Goal: Task Accomplishment & Management: Use online tool/utility

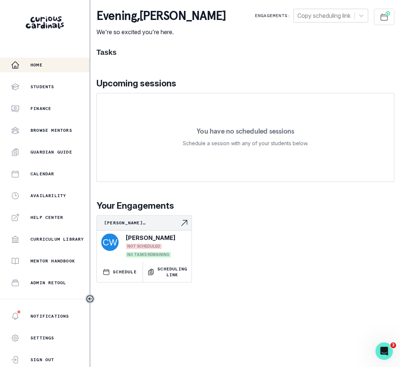
scroll to position [78, 0]
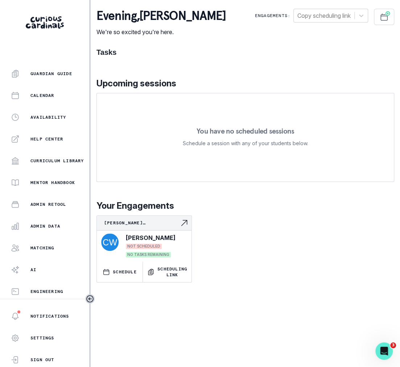
click at [59, 217] on div "Home Students Finance Browse Mentors Guardian Guide Calendar Availability Help …" at bounding box center [44, 178] width 89 height 241
click at [59, 222] on div "Admin Data" at bounding box center [50, 226] width 78 height 9
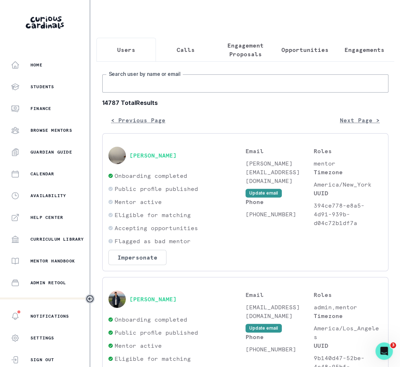
click at [159, 81] on input "Search user by name or email" at bounding box center [245, 83] width 286 height 18
type input "[PERSON_NAME]"
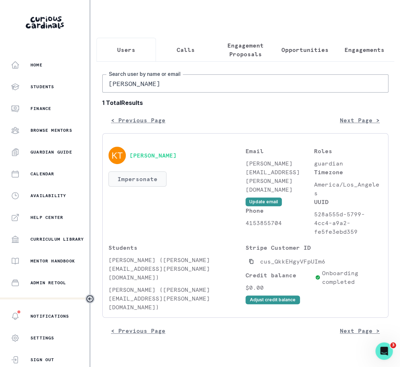
click at [138, 180] on button "Impersonate" at bounding box center [137, 178] width 58 height 15
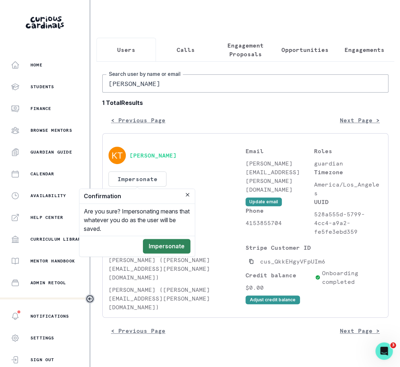
click at [162, 239] on button "Impersonate" at bounding box center [167, 246] width 48 height 15
